Goal: Task Accomplishment & Management: Manage account settings

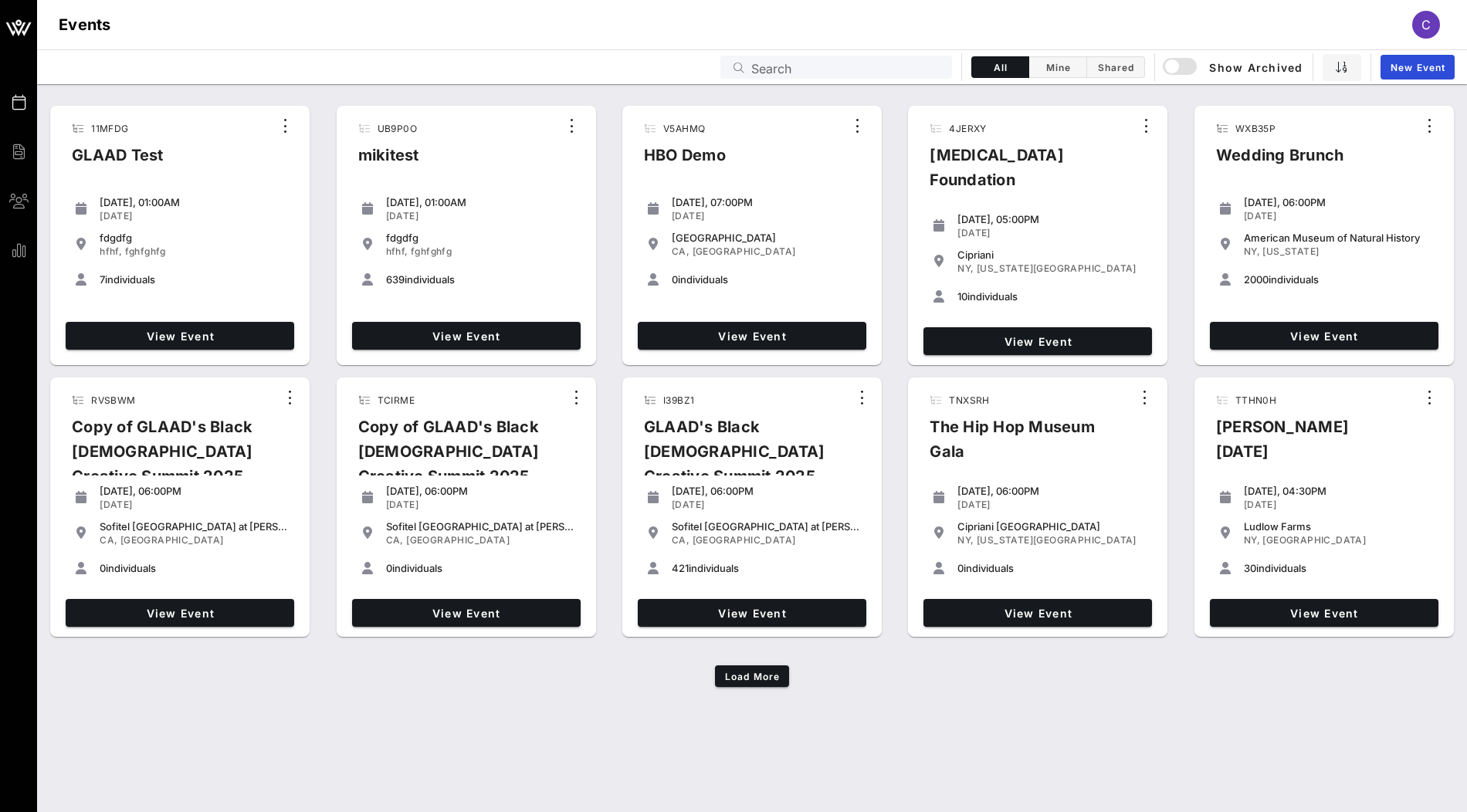
click at [789, 50] on div "Events Search All Mine Shared Show Archived New Event" at bounding box center [751, 67] width 1429 height 35
click at [789, 56] on div "Search" at bounding box center [846, 67] width 191 height 24
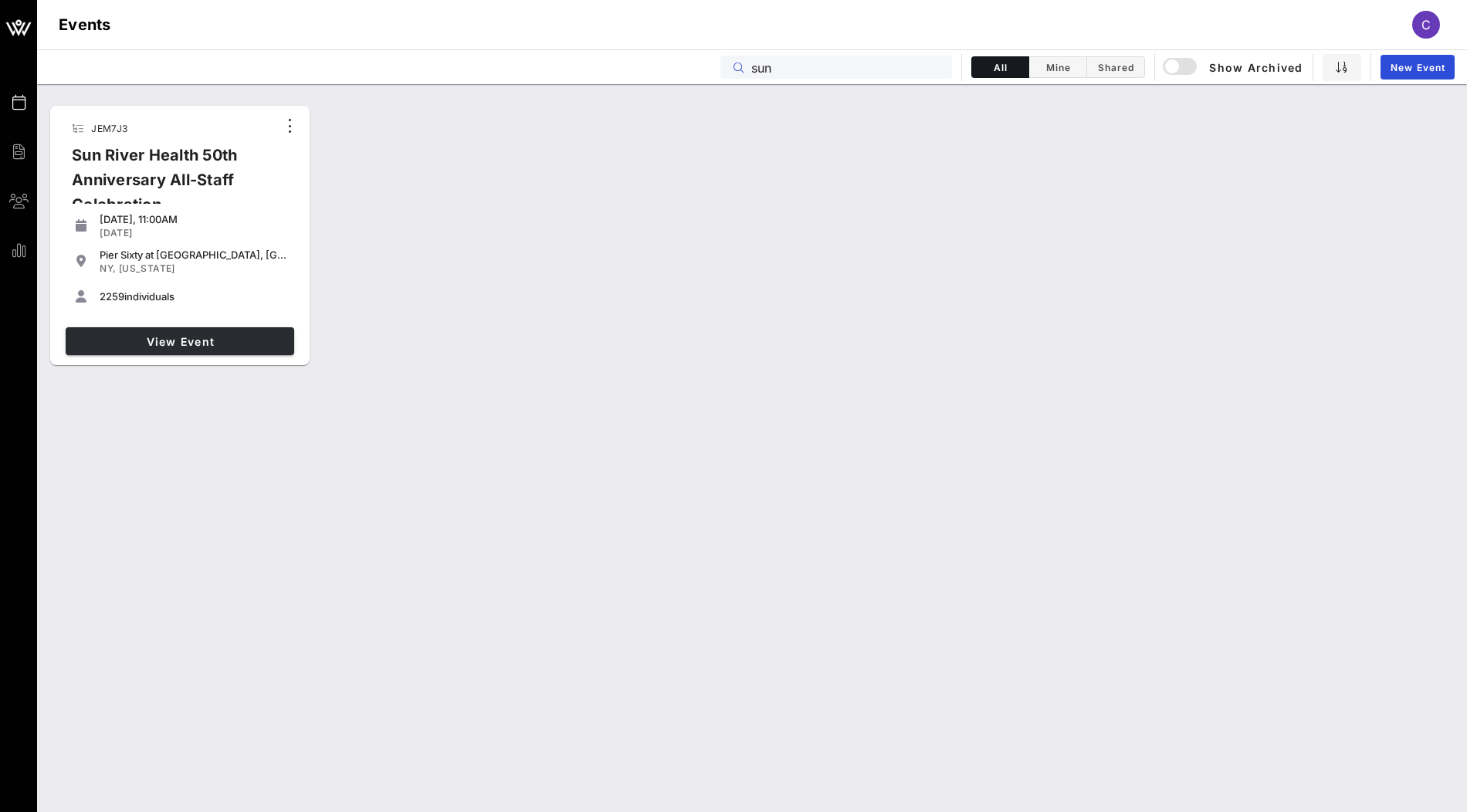
type input "sun"
click at [219, 343] on span "View Event" at bounding box center [180, 342] width 216 height 13
